Goal: Information Seeking & Learning: Learn about a topic

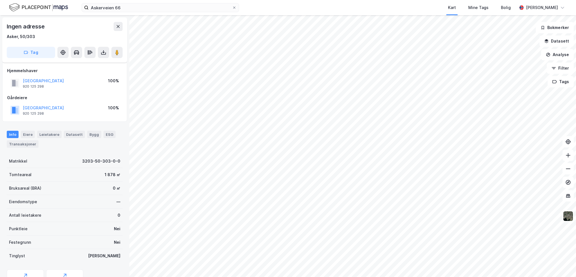
scroll to position [28, 0]
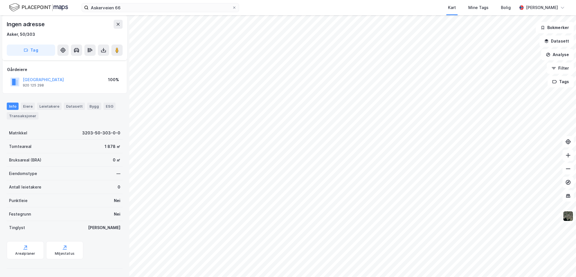
click at [109, 109] on div "Info [PERSON_NAME] Datasett Bygg ESG Transaksjoner" at bounding box center [65, 110] width 116 height 17
click at [105, 109] on div "ESG" at bounding box center [110, 105] width 12 height 7
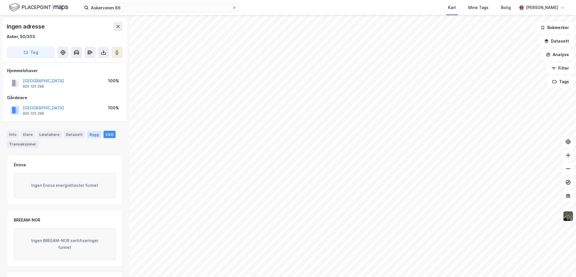
click at [88, 135] on div "Bygg" at bounding box center [94, 134] width 14 height 7
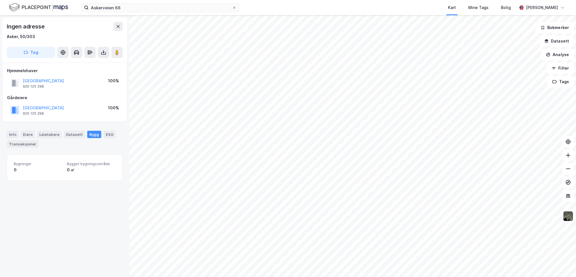
click at [111, 136] on div "Info [PERSON_NAME] Datasett Bygg ESG Transaksjoner" at bounding box center [65, 139] width 116 height 17
click at [48, 97] on div "Gårdeiere" at bounding box center [64, 97] width 115 height 7
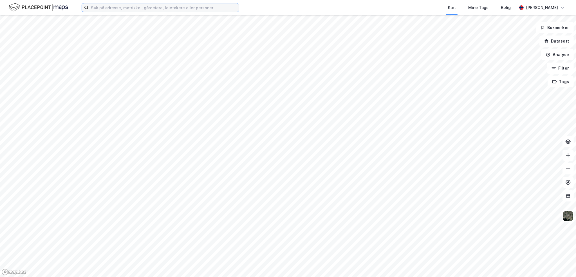
click at [117, 10] on input at bounding box center [164, 7] width 150 height 8
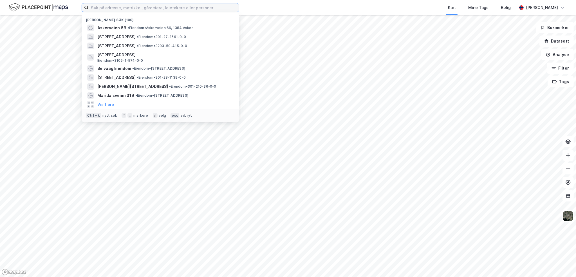
click at [111, 6] on input at bounding box center [164, 7] width 150 height 8
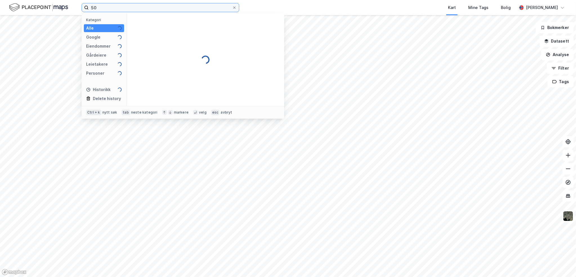
type input "5"
